Goal: Information Seeking & Learning: Learn about a topic

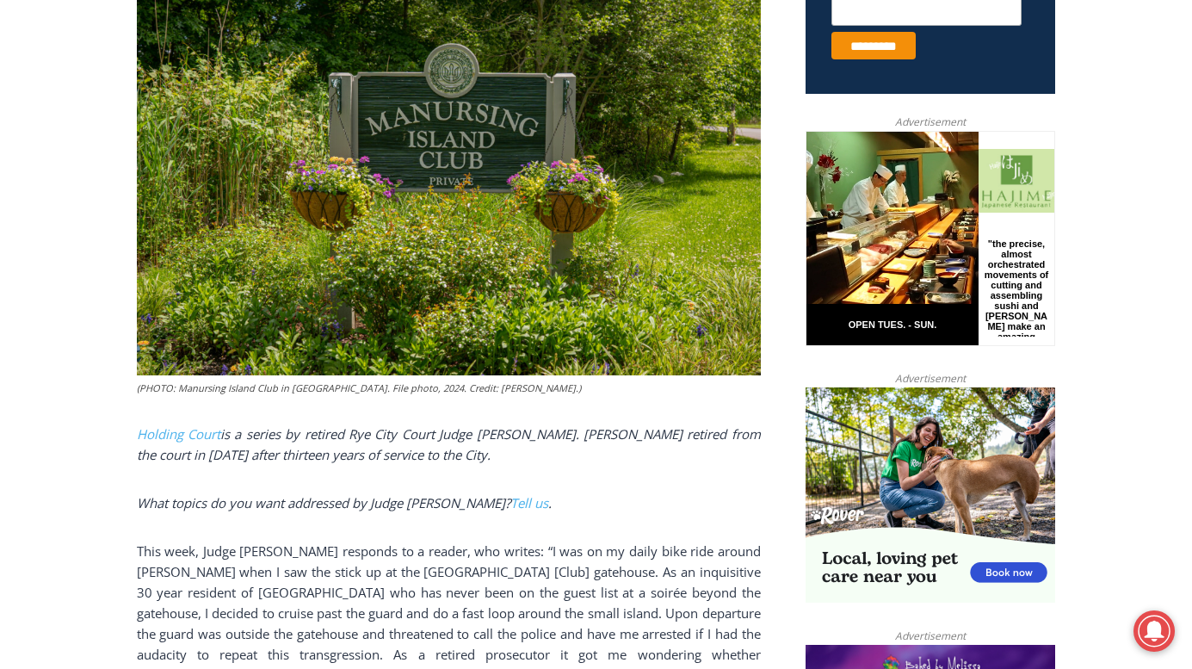
scroll to position [785, 0]
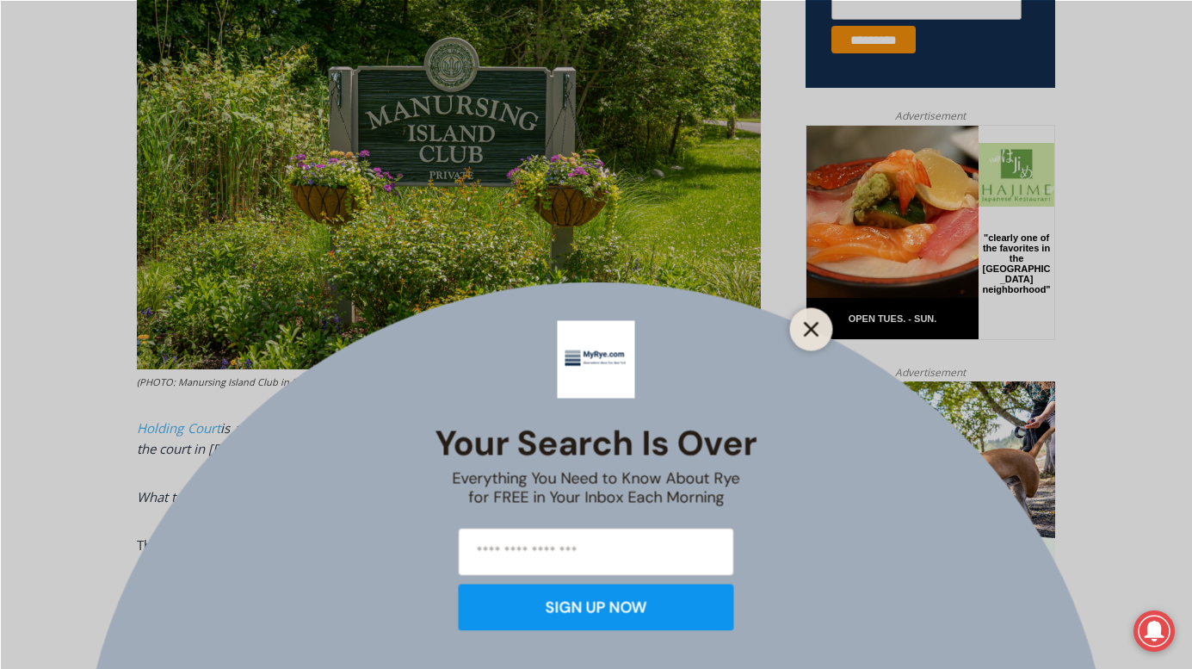
click at [817, 324] on line "Close" at bounding box center [811, 329] width 12 height 12
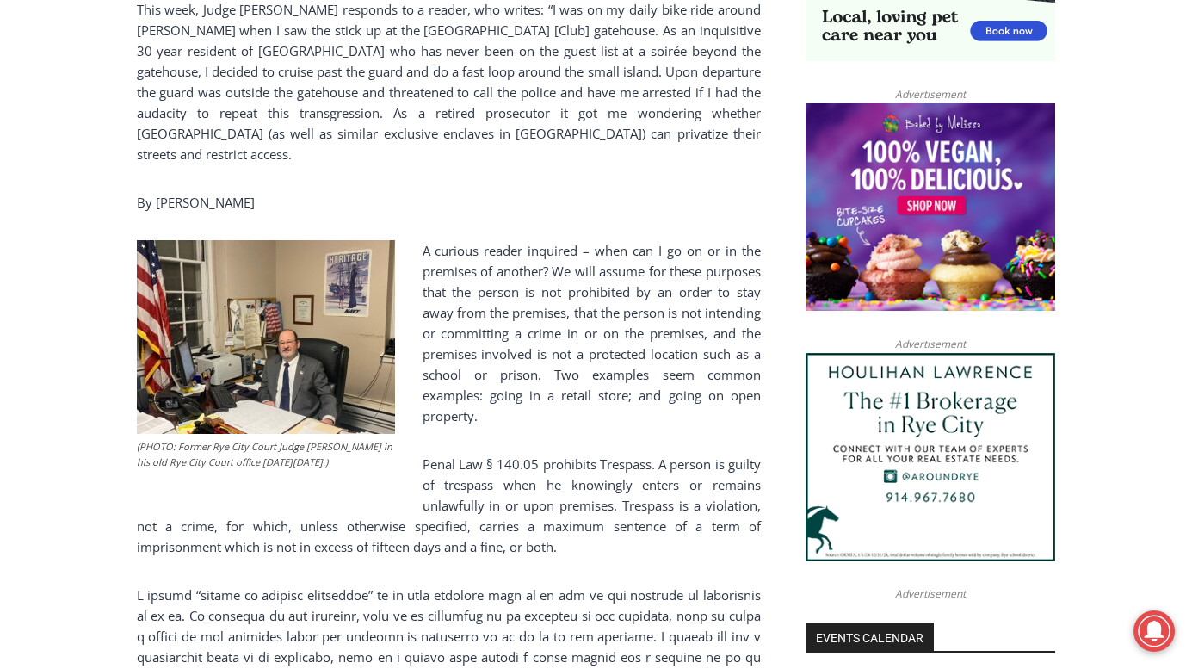
scroll to position [1350, 0]
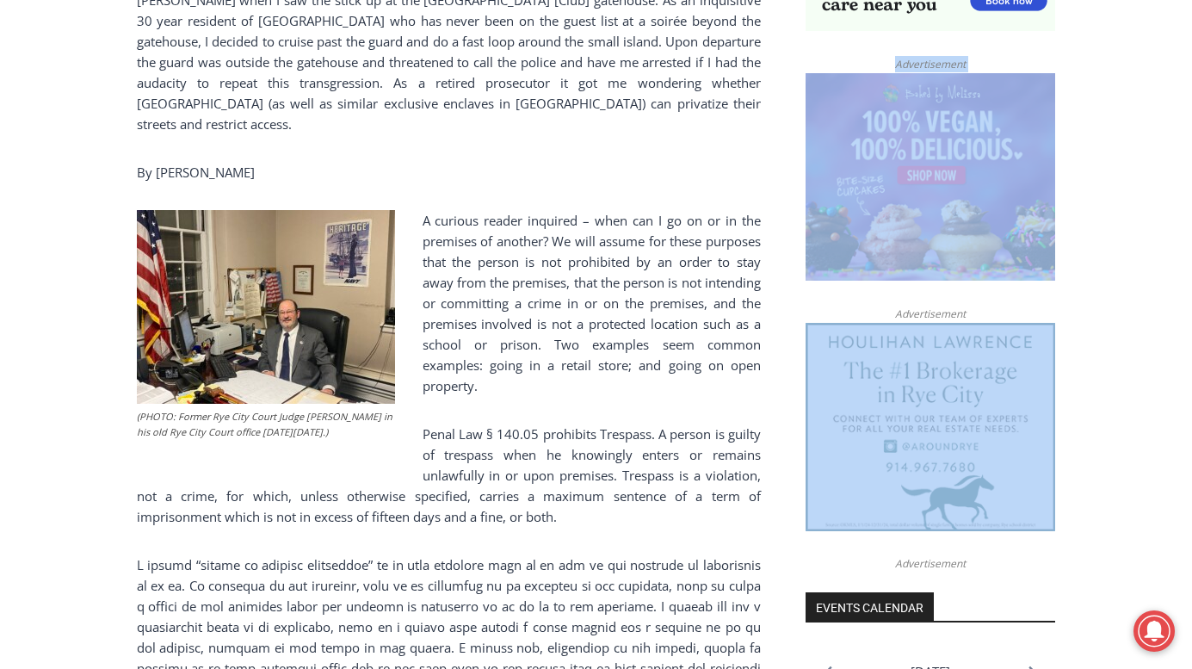
drag, startPoint x: 1191, startPoint y: 270, endPoint x: 1189, endPoint y: 300, distance: 30.2
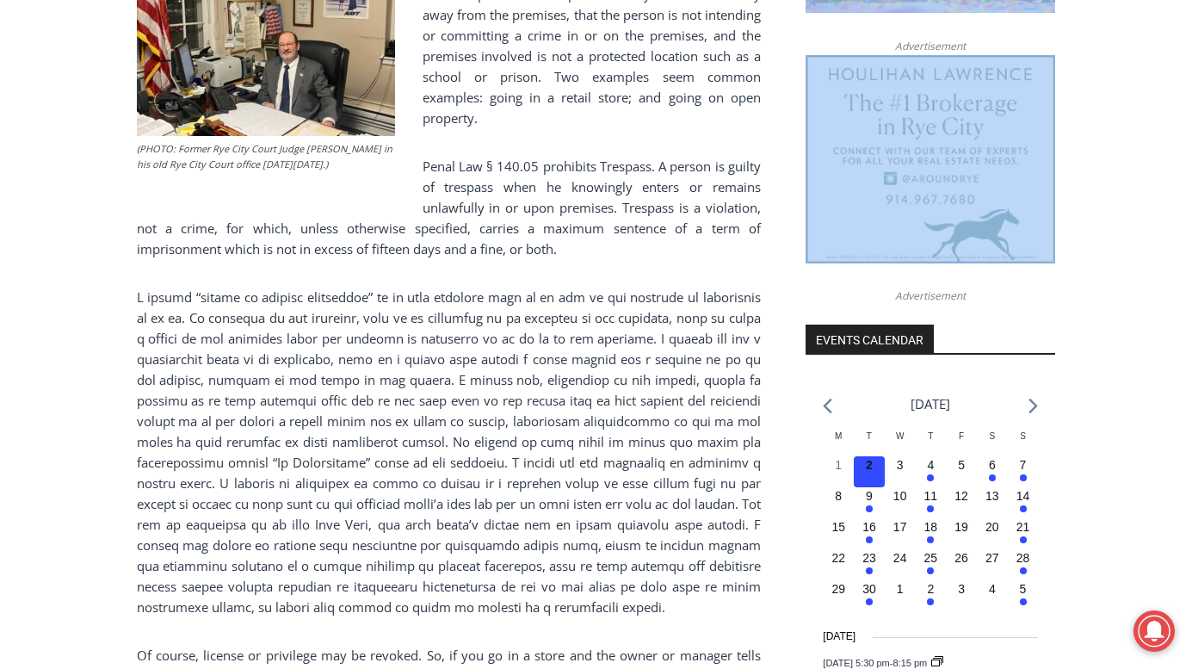
scroll to position [1635, 0]
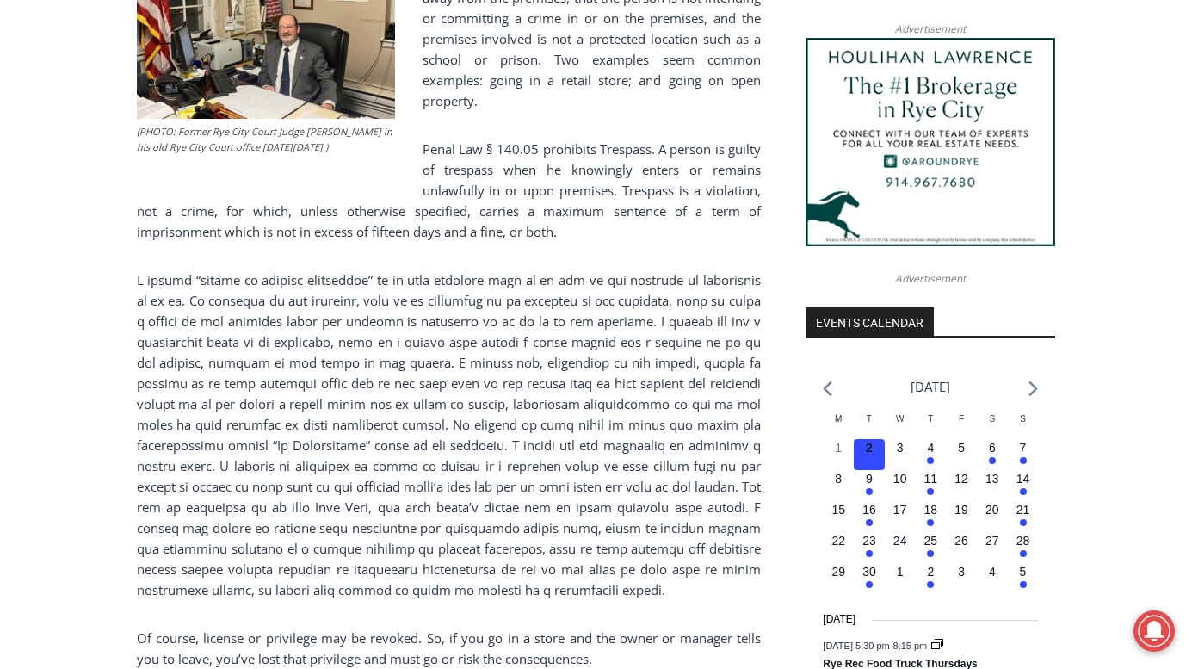
click at [39, 291] on div "Home > Government > [US_STATE][GEOGRAPHIC_DATA] > Rye City Court > Holding Cour…" at bounding box center [596, 616] width 1192 height 3585
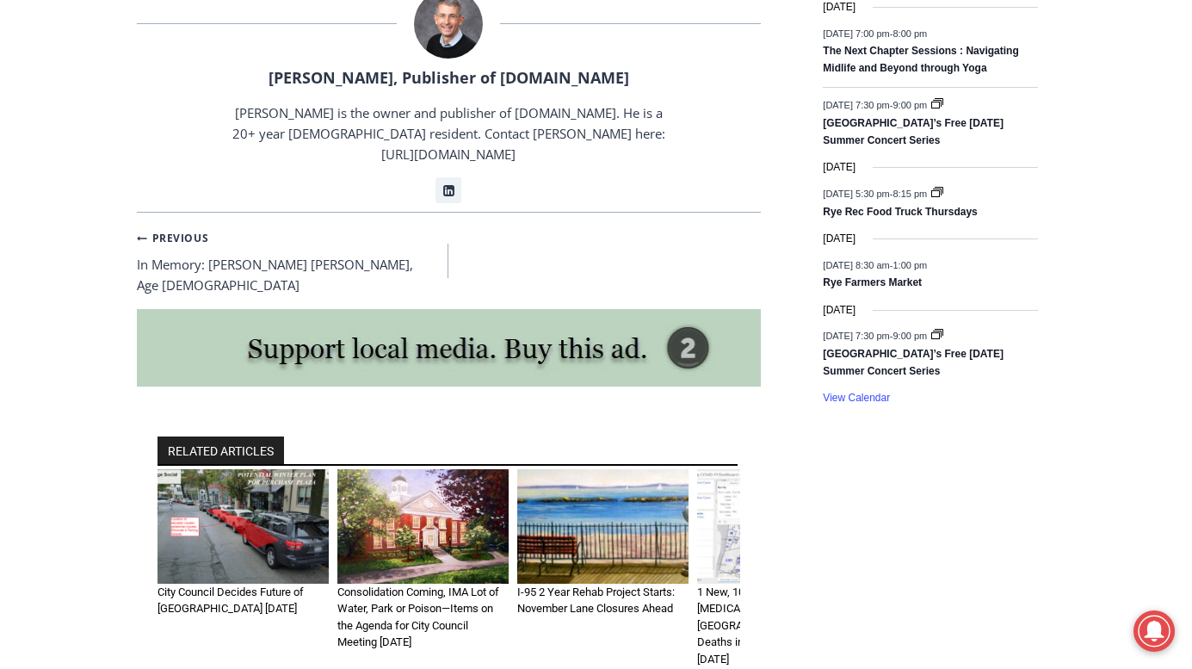
scroll to position [2628, 0]
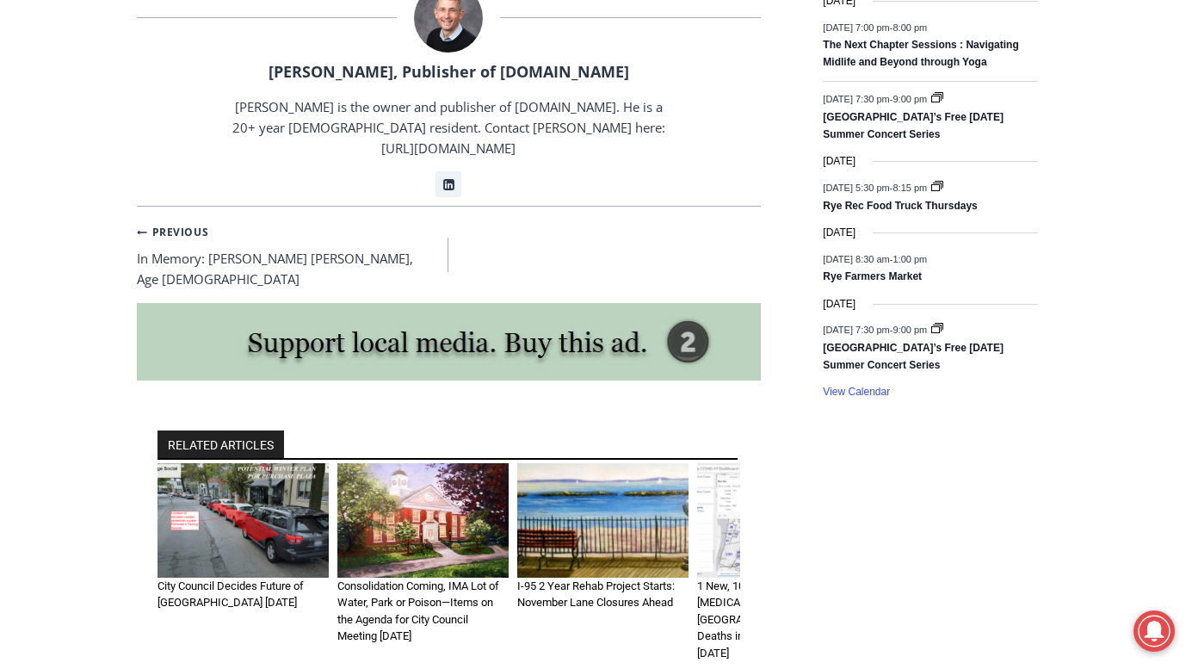
click at [201, 463] on img "1 of 6" at bounding box center [242, 520] width 171 height 114
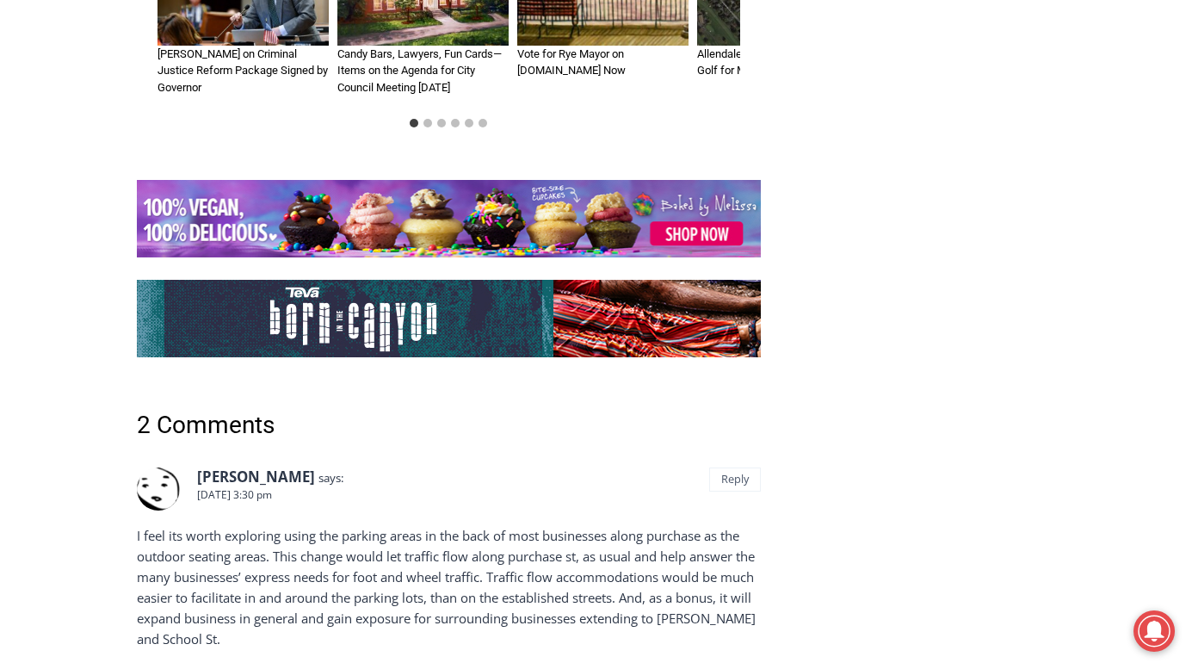
scroll to position [2514, 0]
